Goal: Task Accomplishment & Management: Use online tool/utility

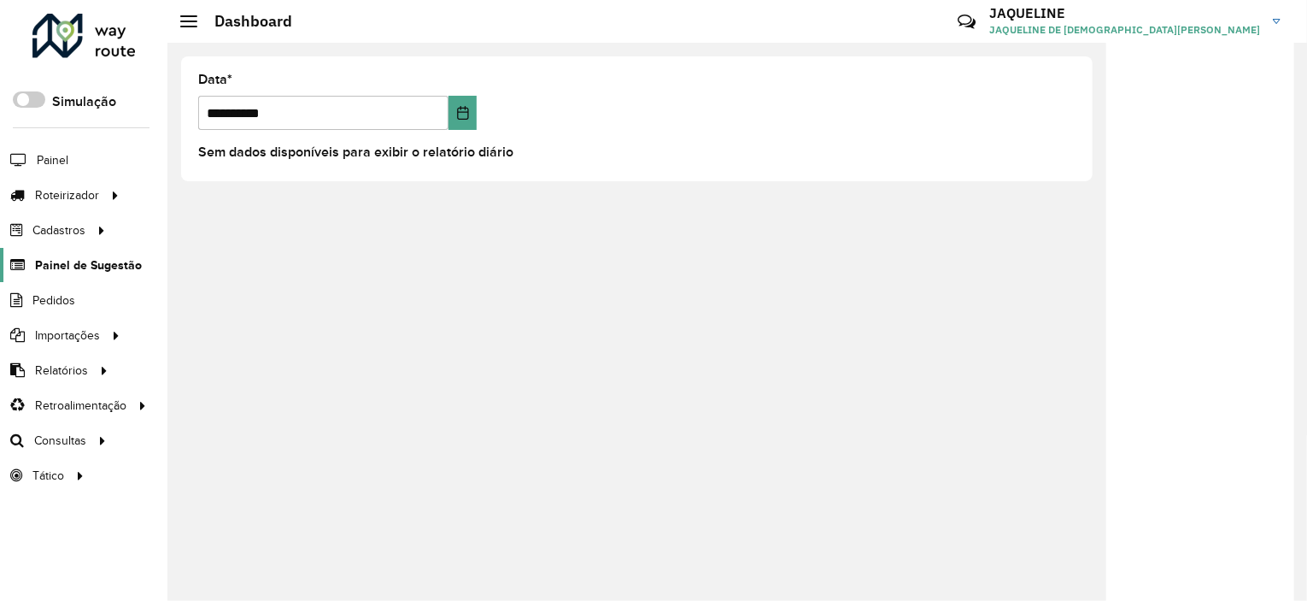
click at [60, 270] on span "Painel de Sugestão" at bounding box center [88, 265] width 107 height 18
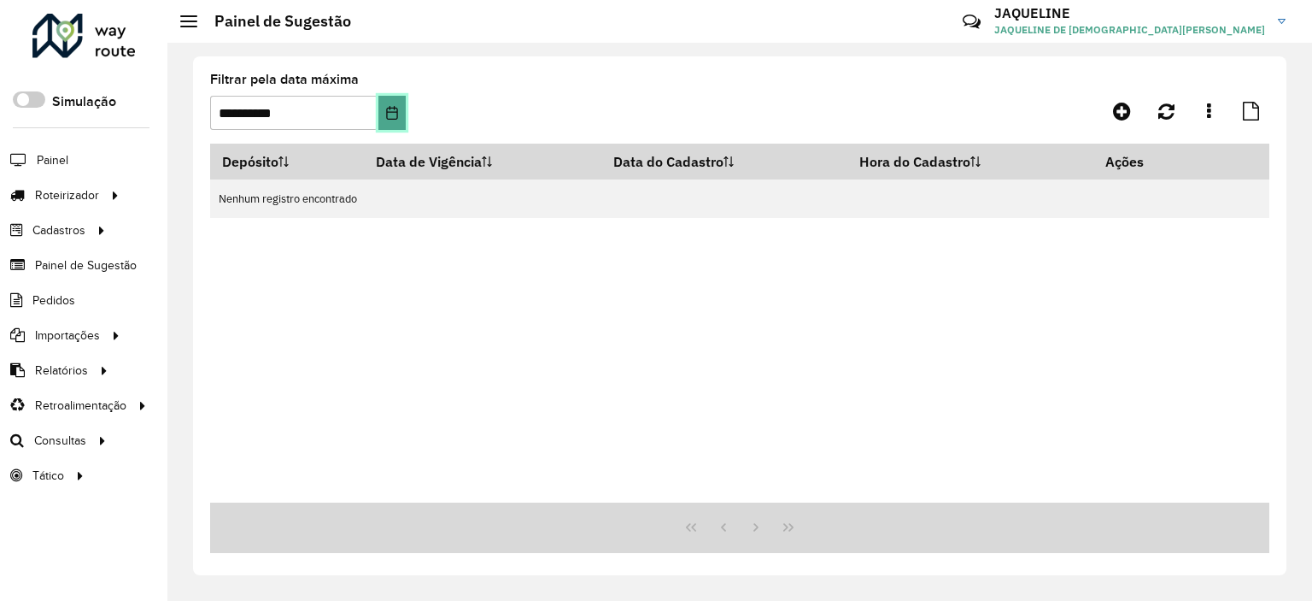
click at [398, 114] on icon "Choose Date" at bounding box center [392, 113] width 14 height 14
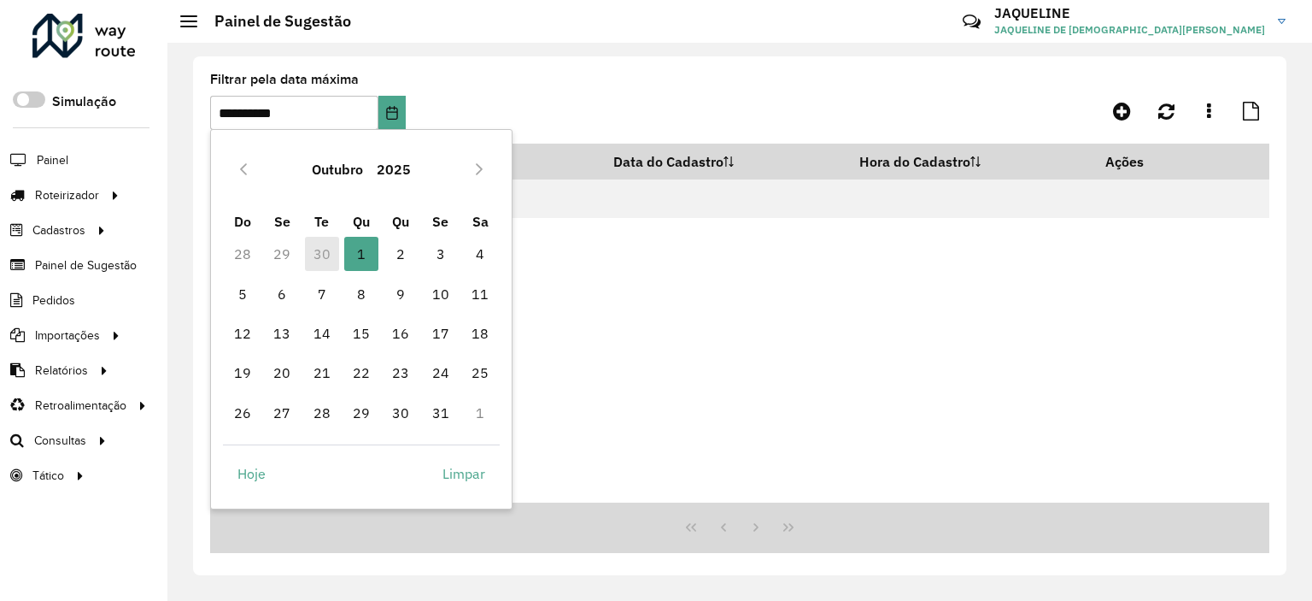
click at [314, 247] on td "30" at bounding box center [321, 253] width 39 height 39
click at [330, 255] on td "30" at bounding box center [321, 253] width 39 height 39
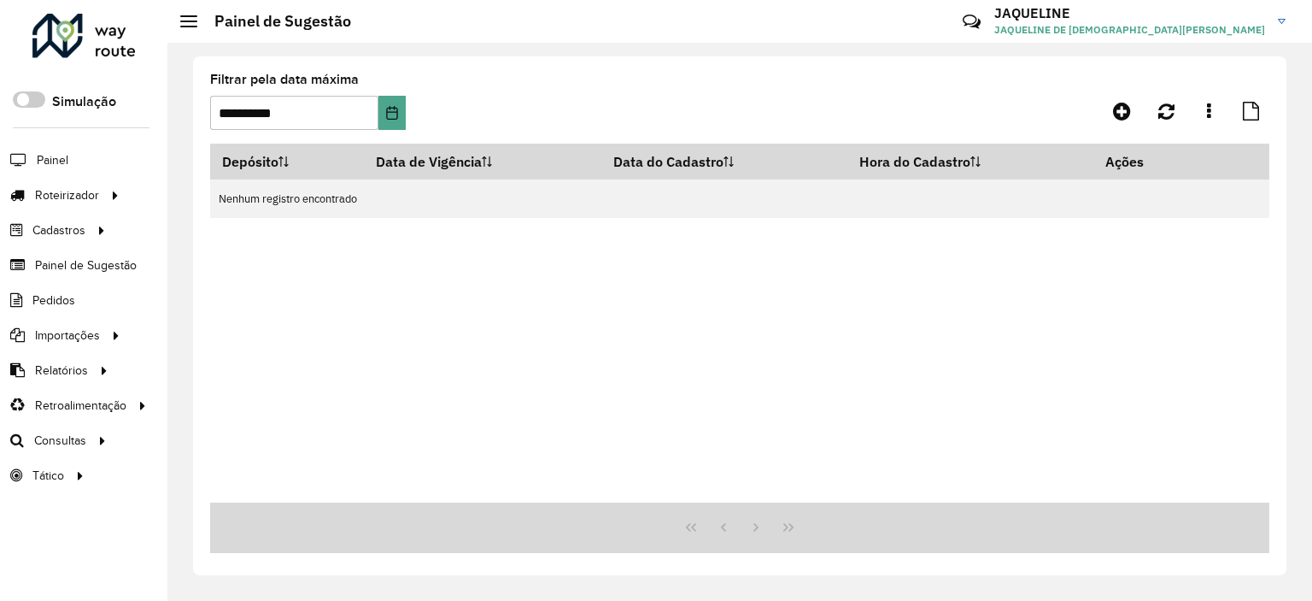
click at [899, 284] on div "Depósito Data de Vigência Data do Cadastro Hora do Cadastro Ações Nenhum regist…" at bounding box center [739, 323] width 1059 height 359
